Goal: Transaction & Acquisition: Purchase product/service

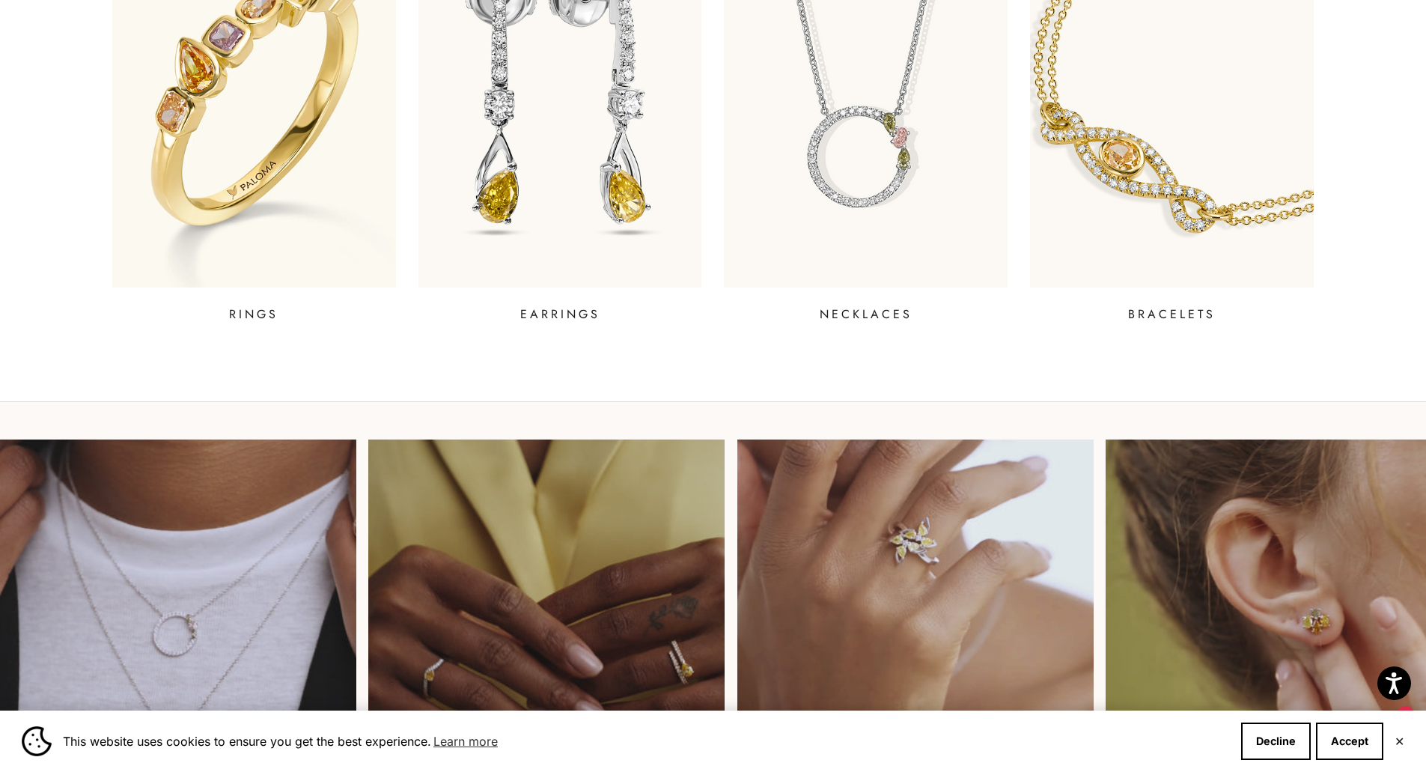
scroll to position [586, 0]
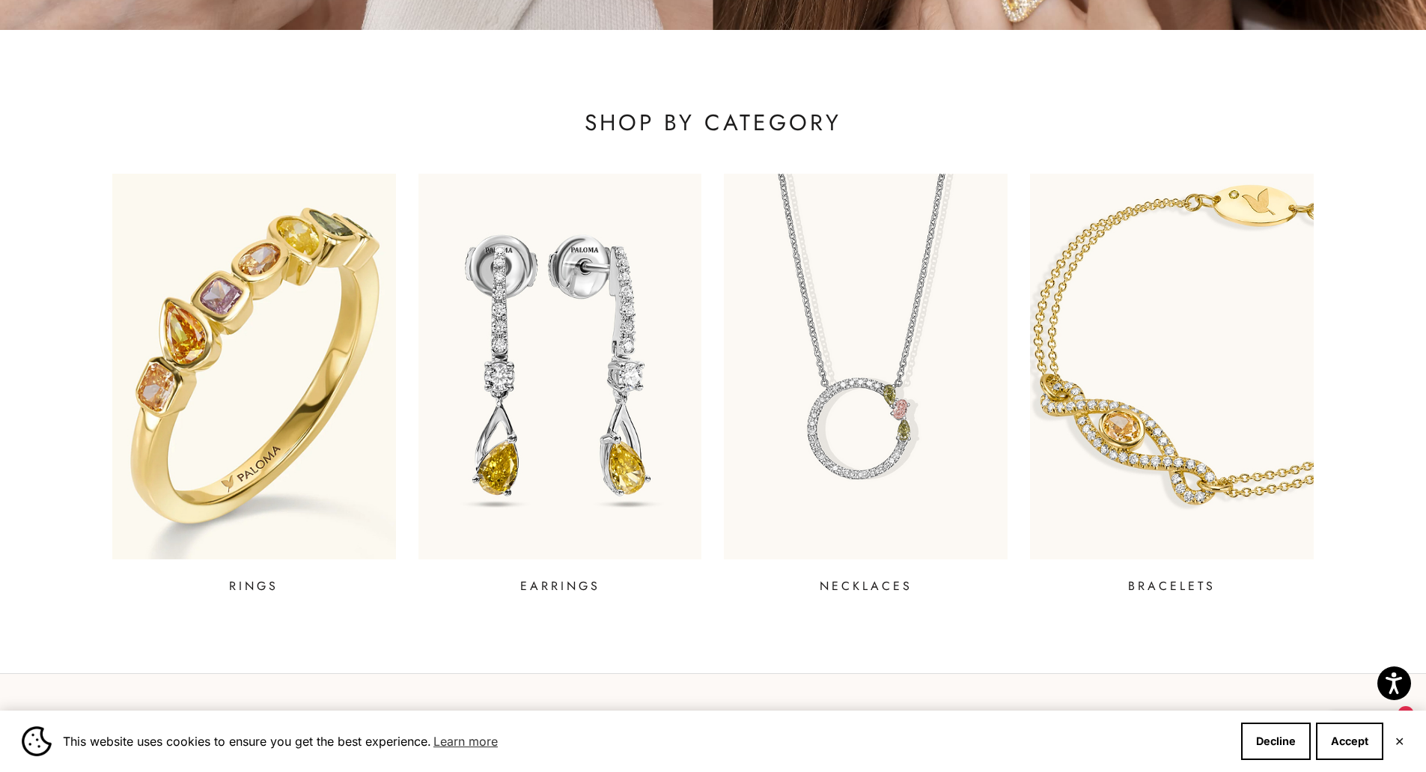
click at [225, 443] on img at bounding box center [254, 366] width 341 height 463
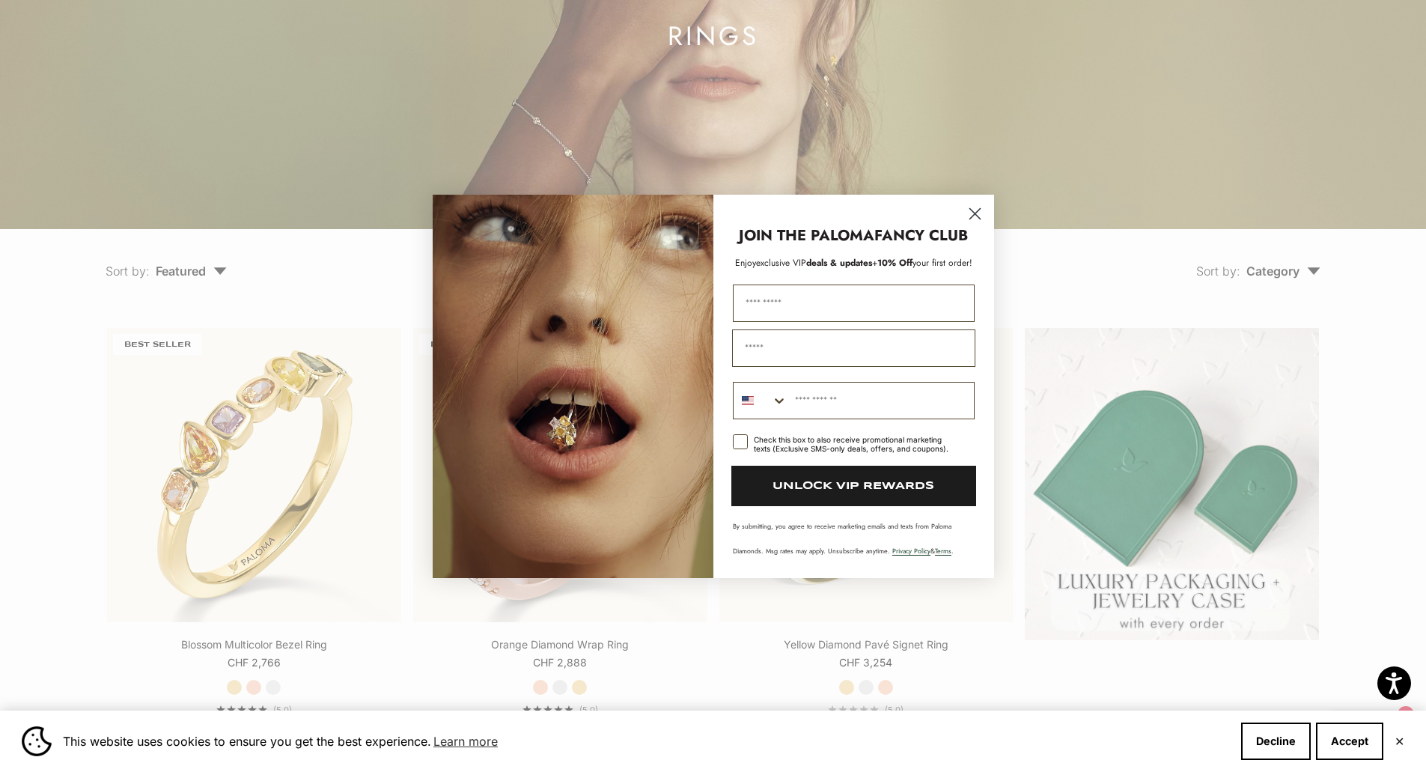
scroll to position [242, 0]
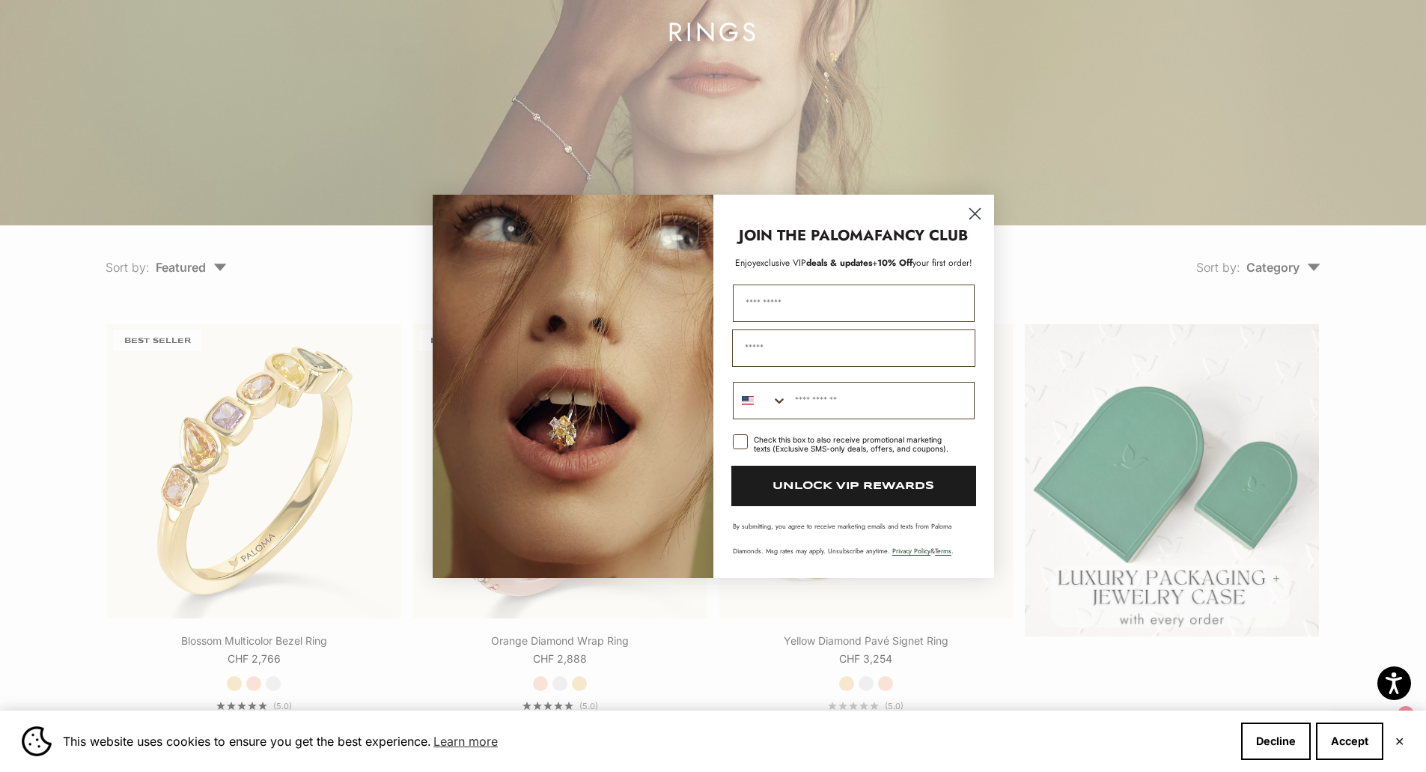
click at [979, 207] on circle "Close dialog" at bounding box center [974, 213] width 25 height 25
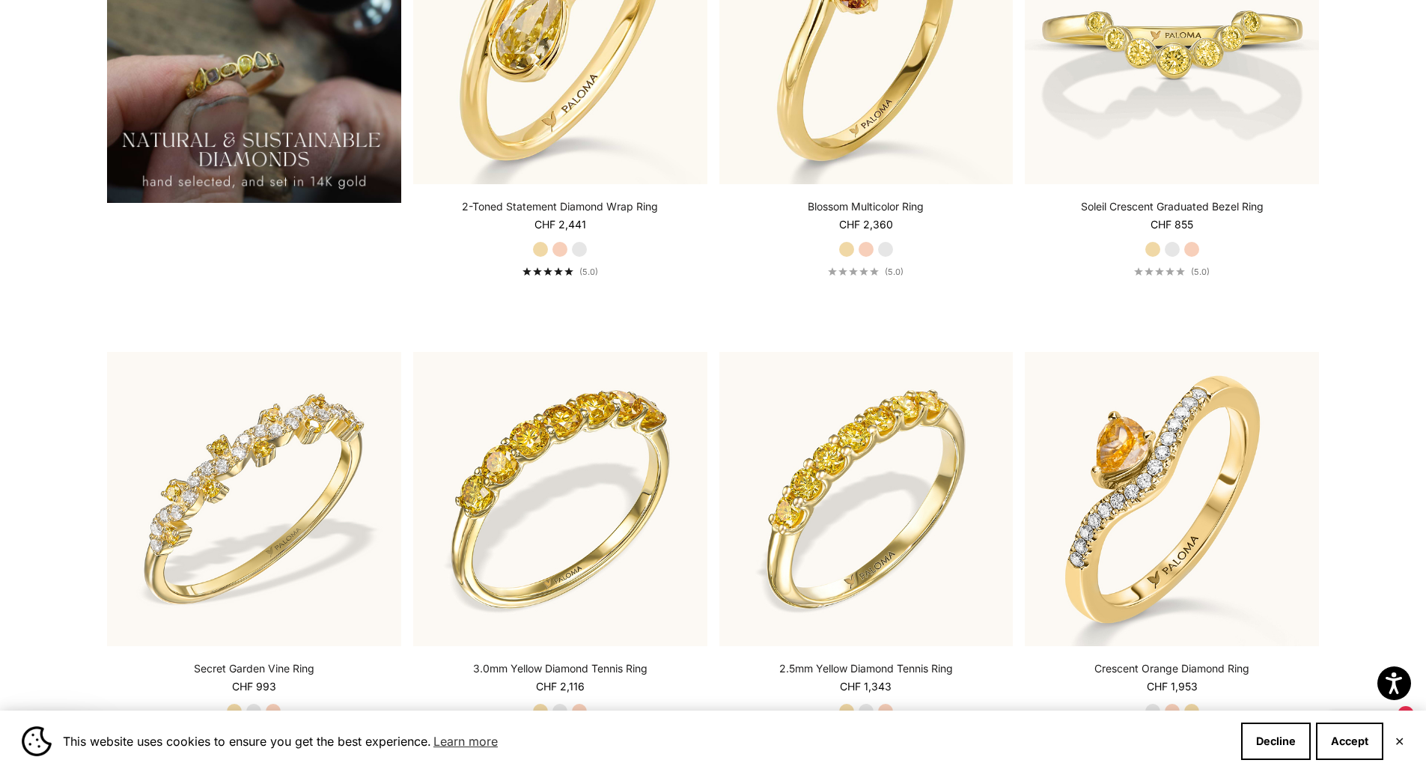
scroll to position [1668, 0]
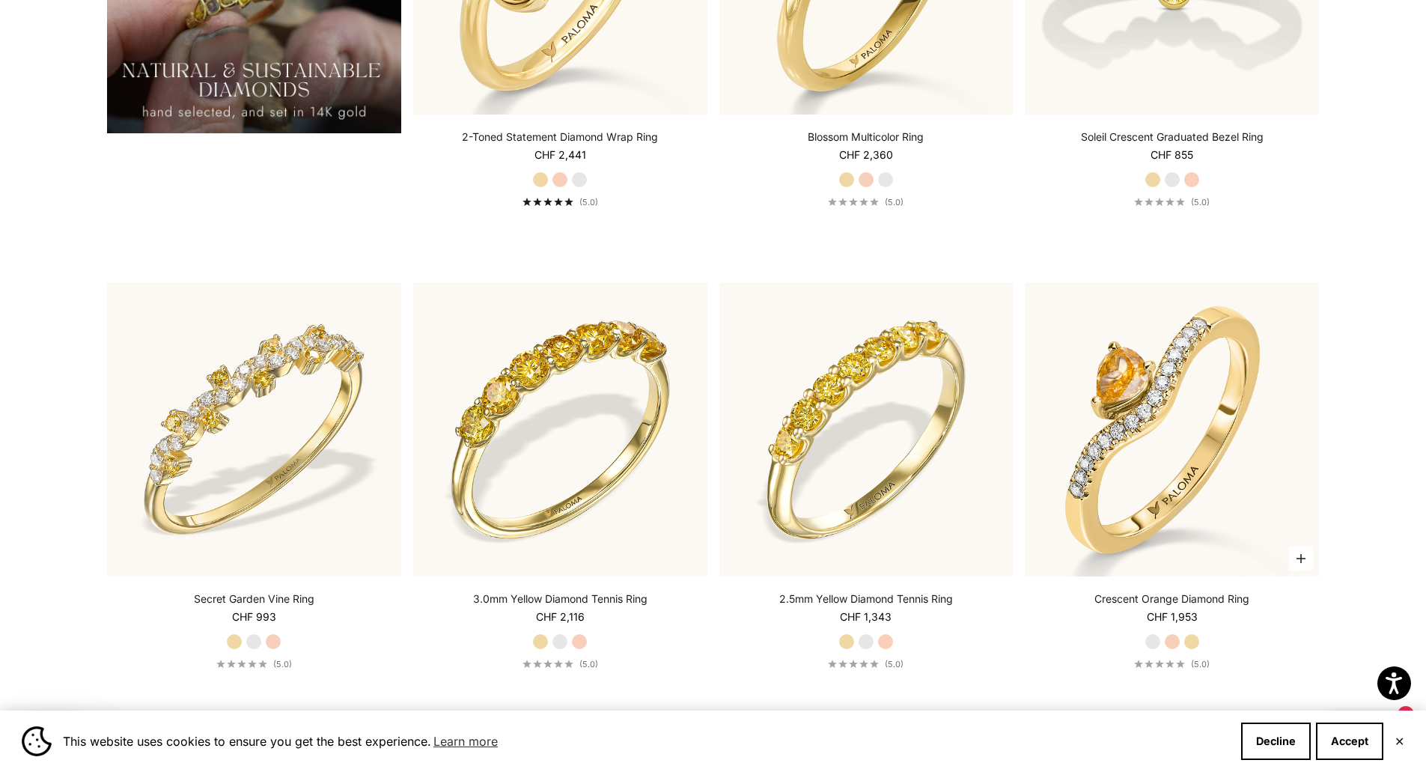
click at [1153, 638] on label "White Gold" at bounding box center [1152, 641] width 16 height 16
click at [1171, 637] on label "Rose Gold" at bounding box center [1172, 641] width 16 height 16
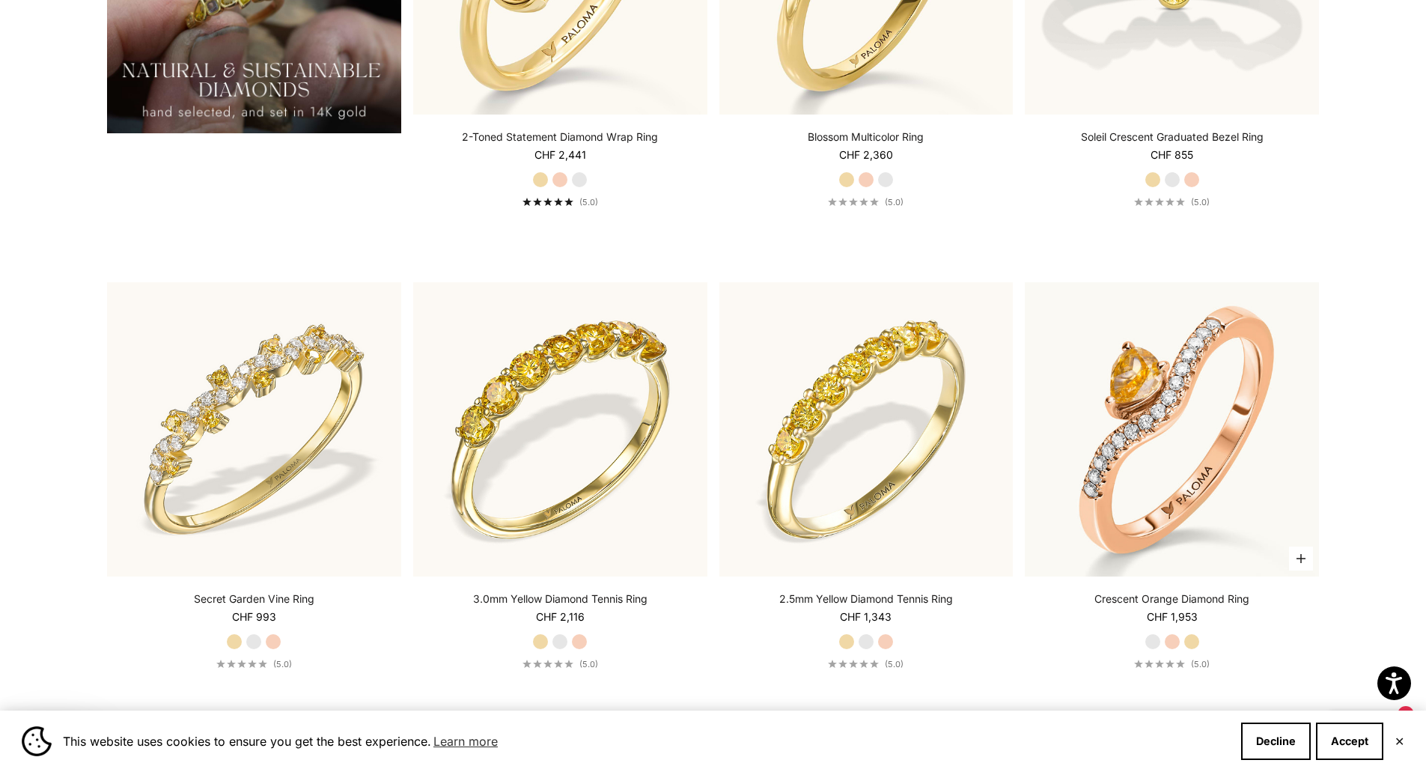
click at [1195, 637] on label "Yellow Gold" at bounding box center [1191, 641] width 16 height 16
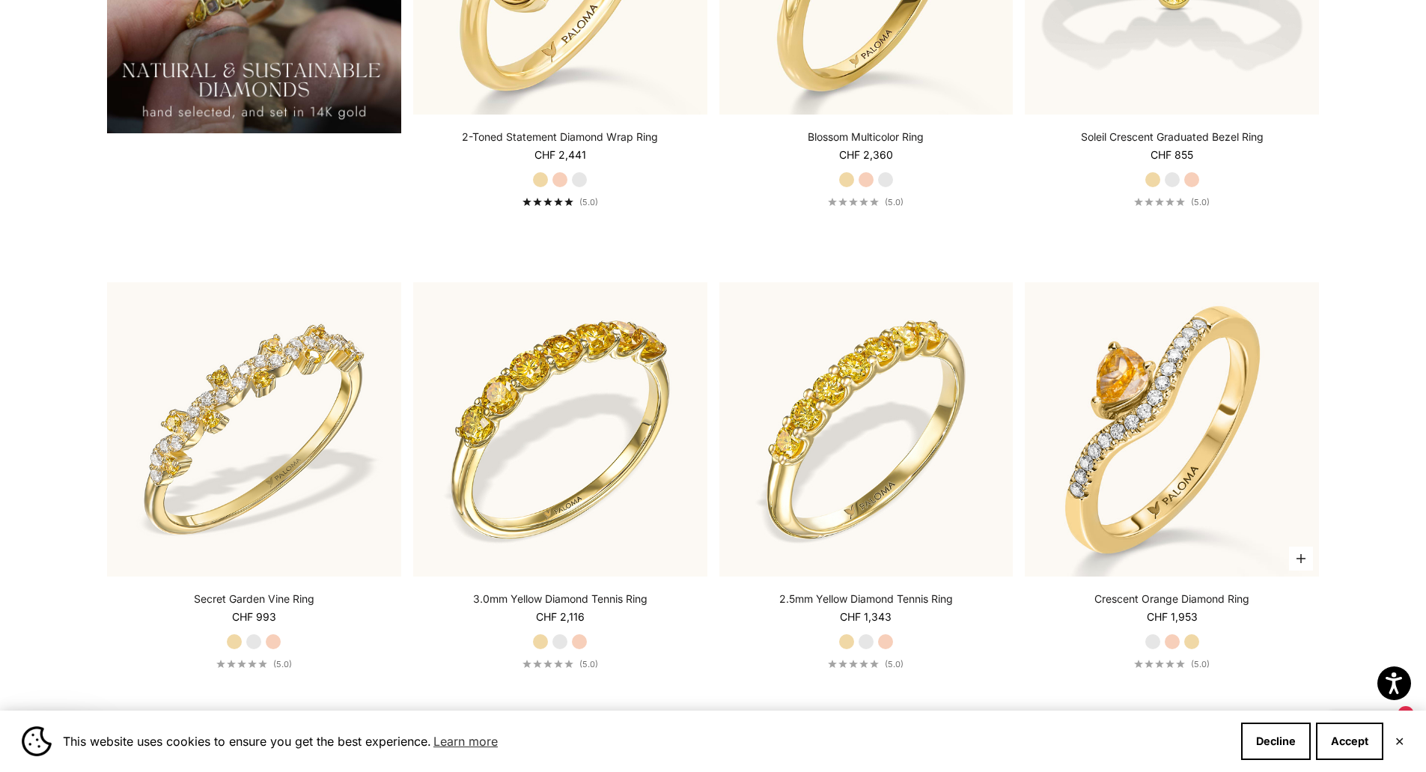
click at [1153, 635] on label "White Gold" at bounding box center [1152, 641] width 16 height 16
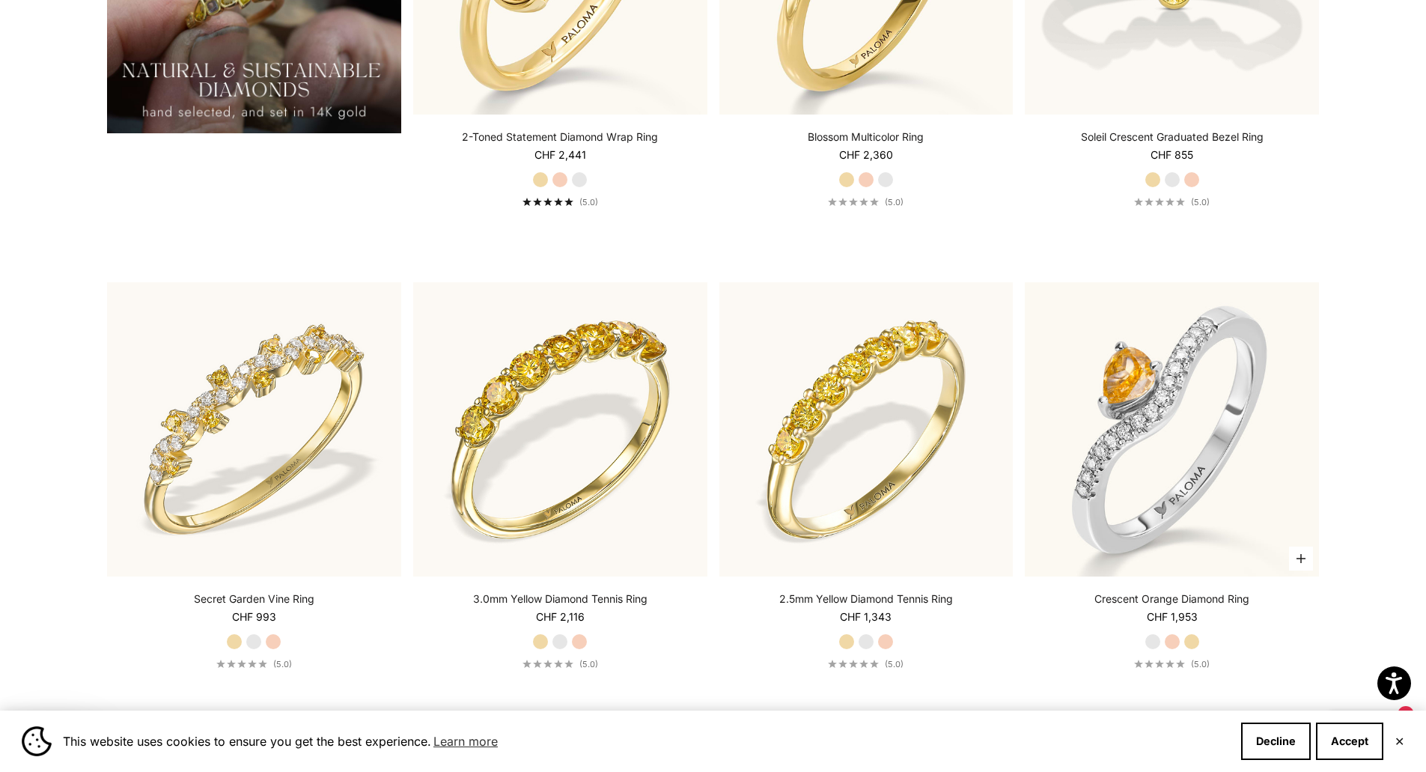
click at [1178, 638] on label "Rose Gold" at bounding box center [1172, 641] width 16 height 16
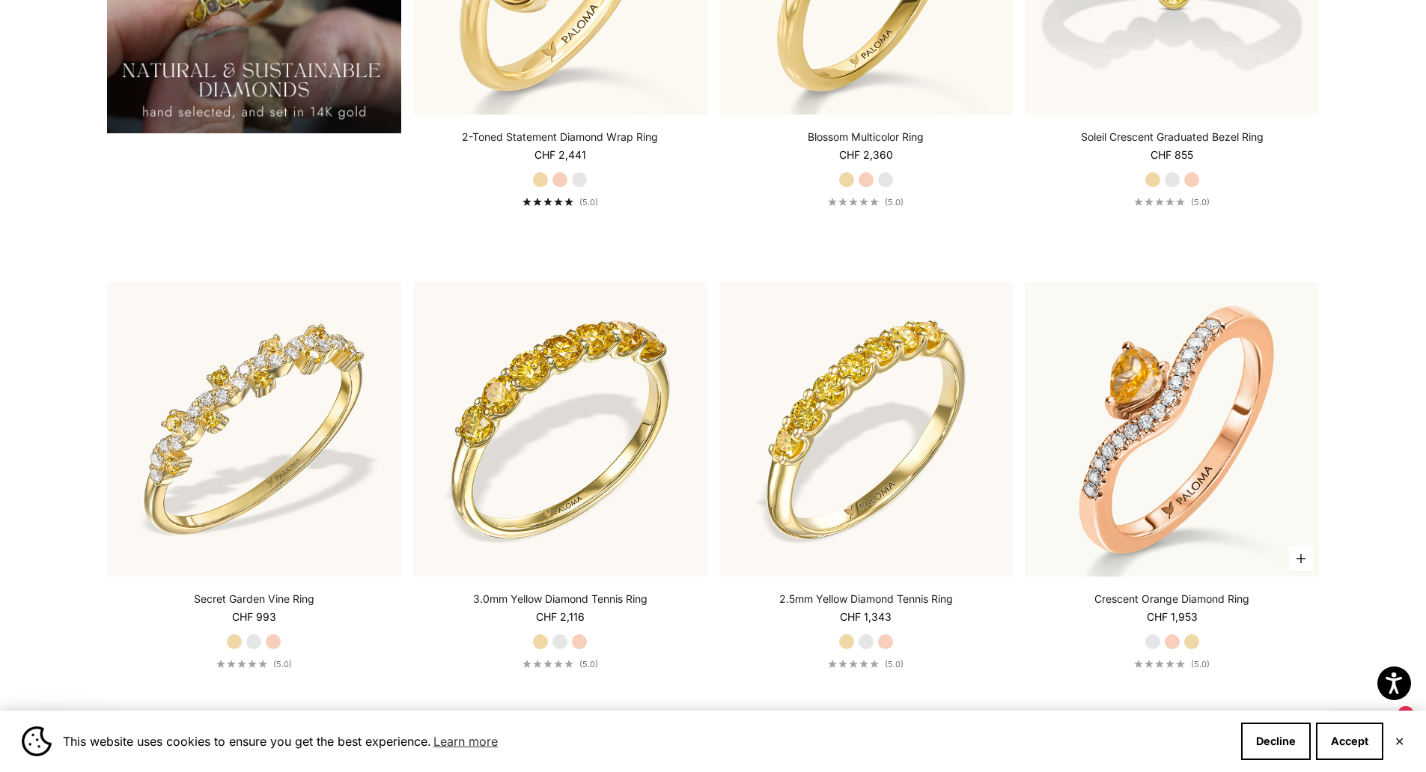
click at [1195, 636] on label "Yellow Gold" at bounding box center [1191, 641] width 16 height 16
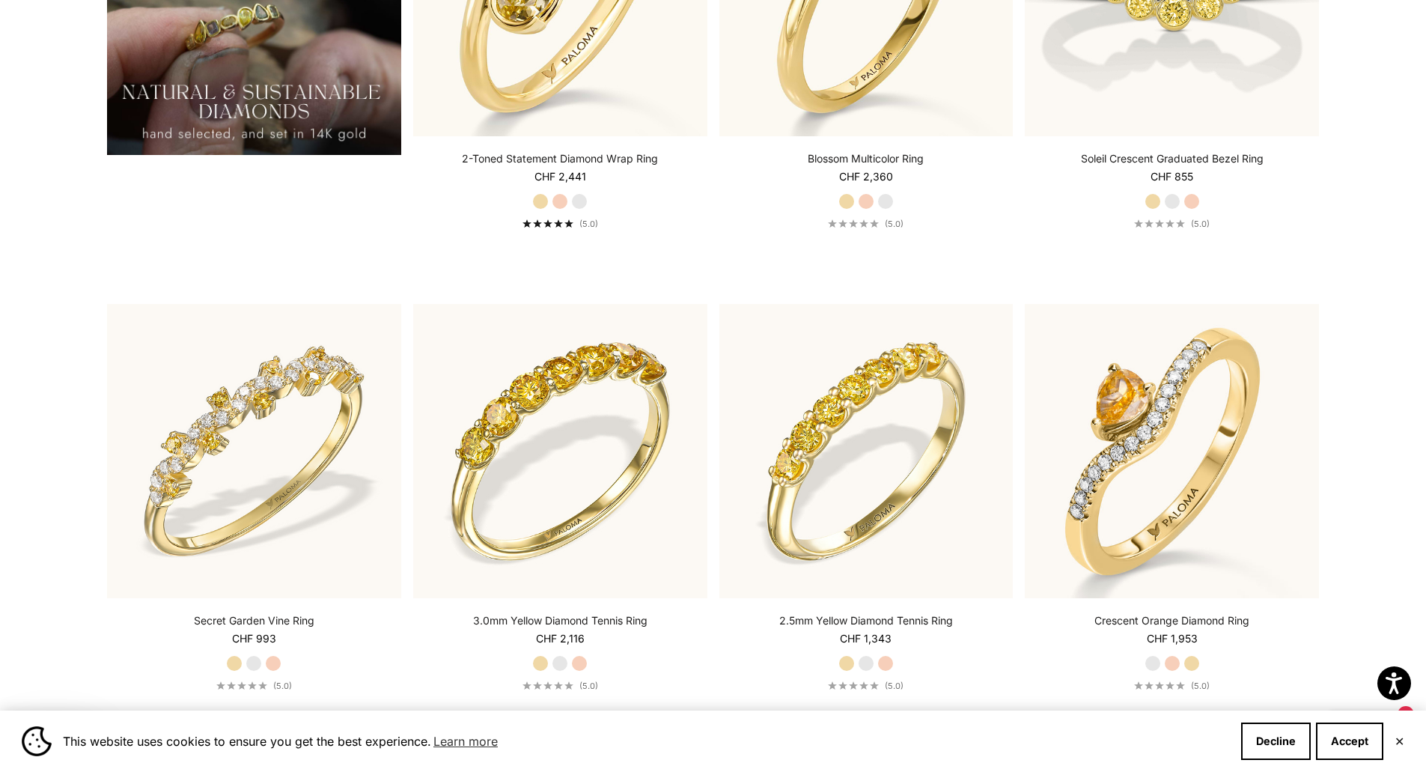
scroll to position [0, 0]
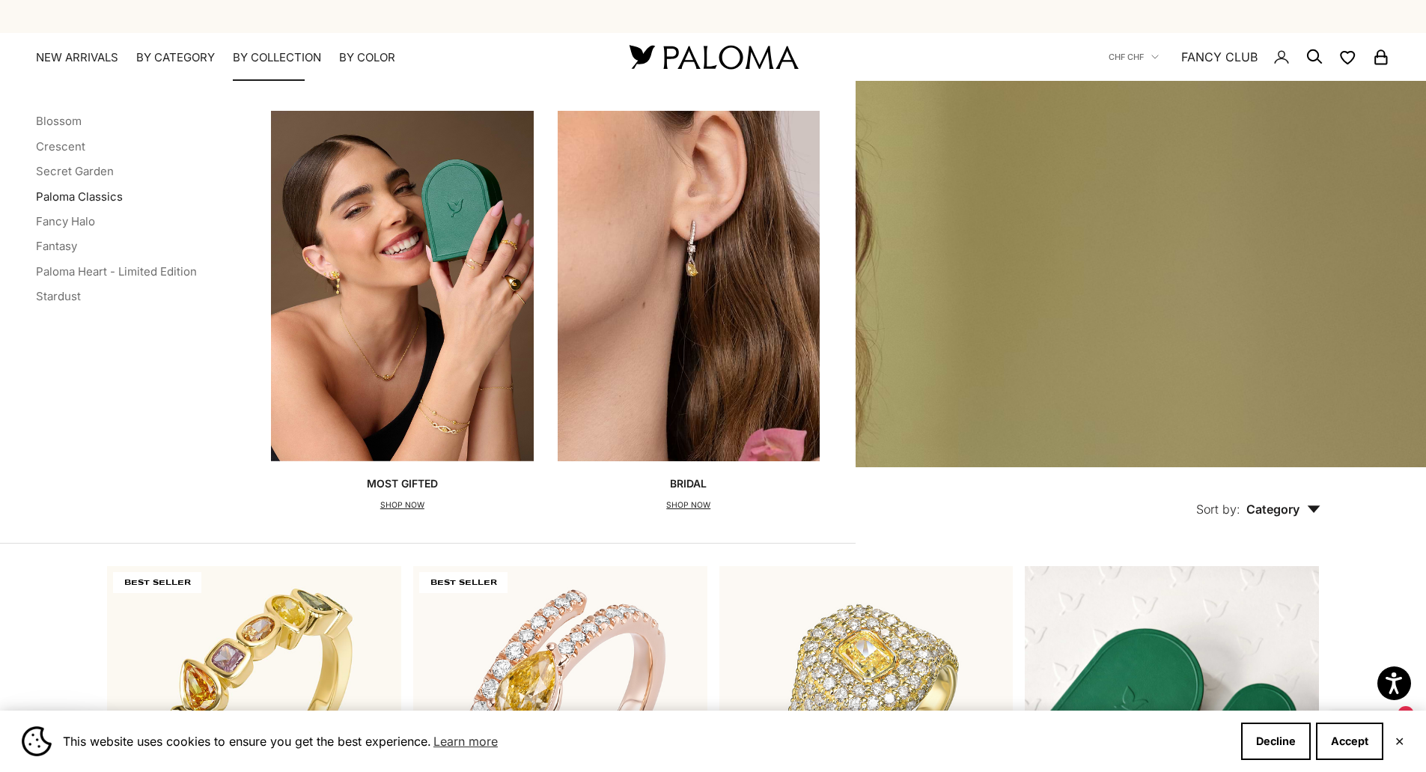
click at [100, 195] on link "Paloma Classics" at bounding box center [79, 196] width 87 height 14
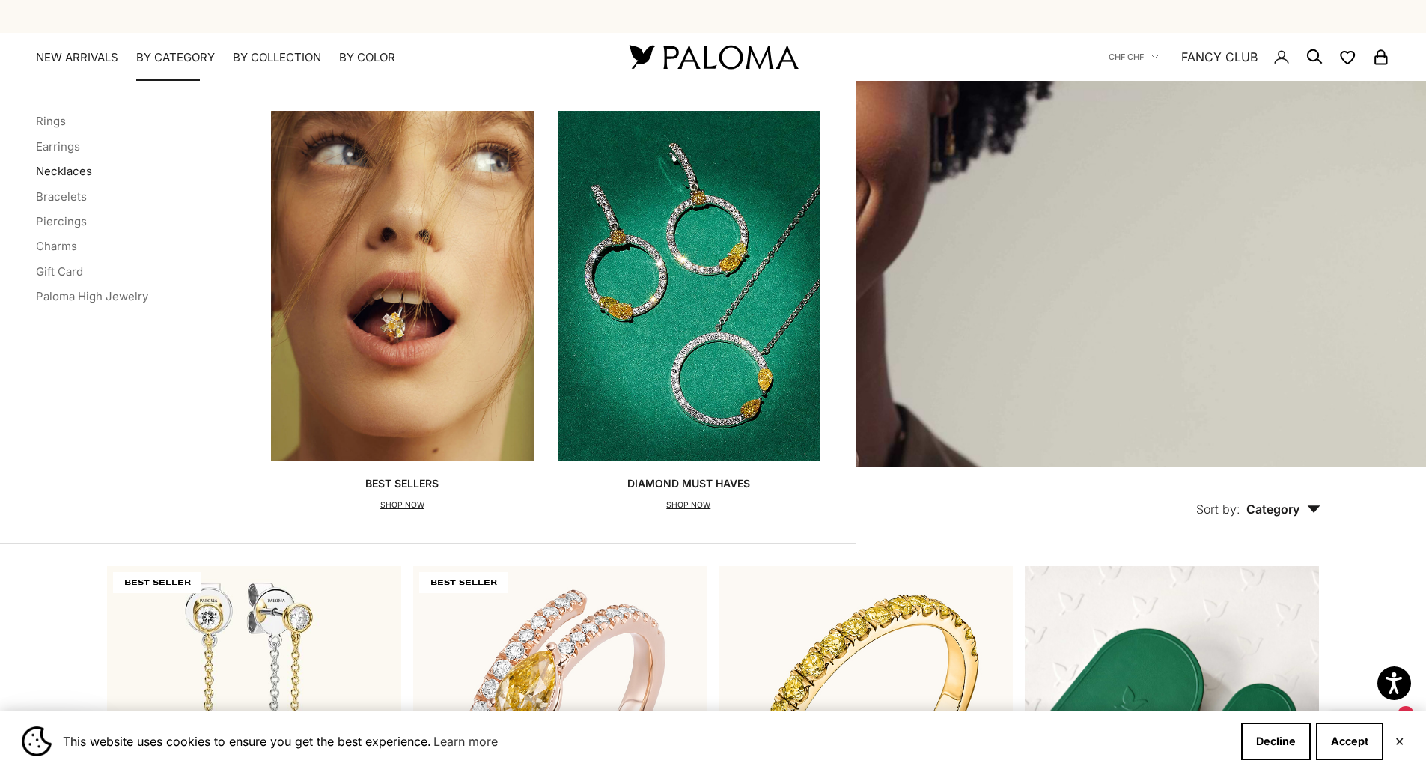
click at [85, 167] on link "Necklaces" at bounding box center [64, 171] width 56 height 14
